Goal: Task Accomplishment & Management: Manage account settings

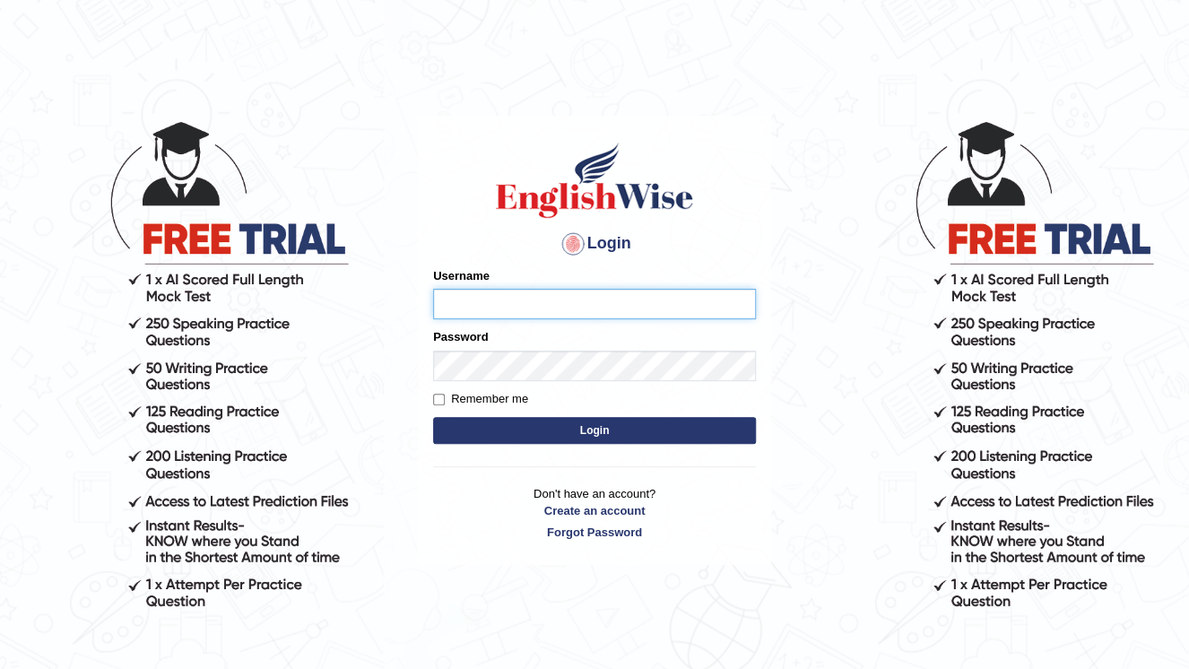
click at [728, 295] on input "Username" at bounding box center [594, 304] width 323 height 30
